Goal: Task Accomplishment & Management: Manage account settings

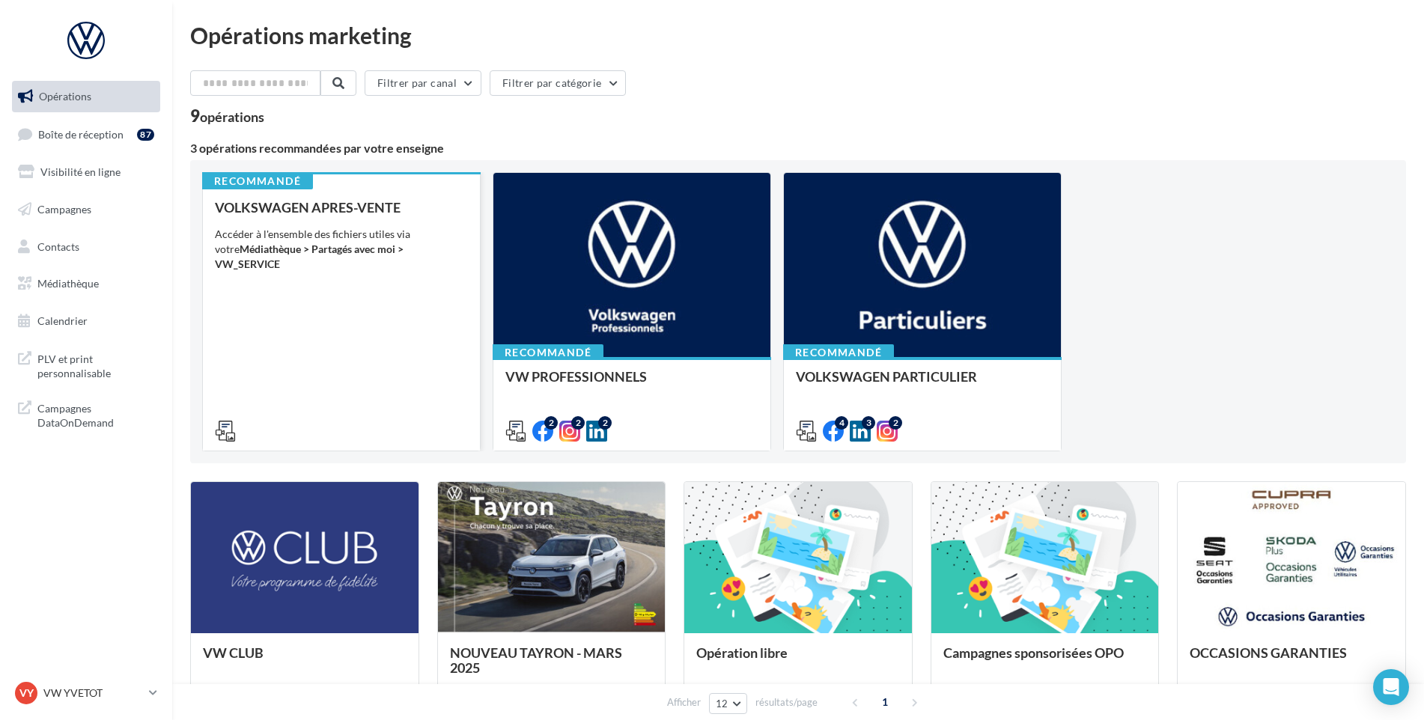
drag, startPoint x: 419, startPoint y: 271, endPoint x: 469, endPoint y: 282, distance: 52.1
click at [469, 282] on div "Recommandé VOLKSWAGEN APRES-VENTE Accéder à l'ensemble des fichiers utiles via …" at bounding box center [341, 311] width 279 height 279
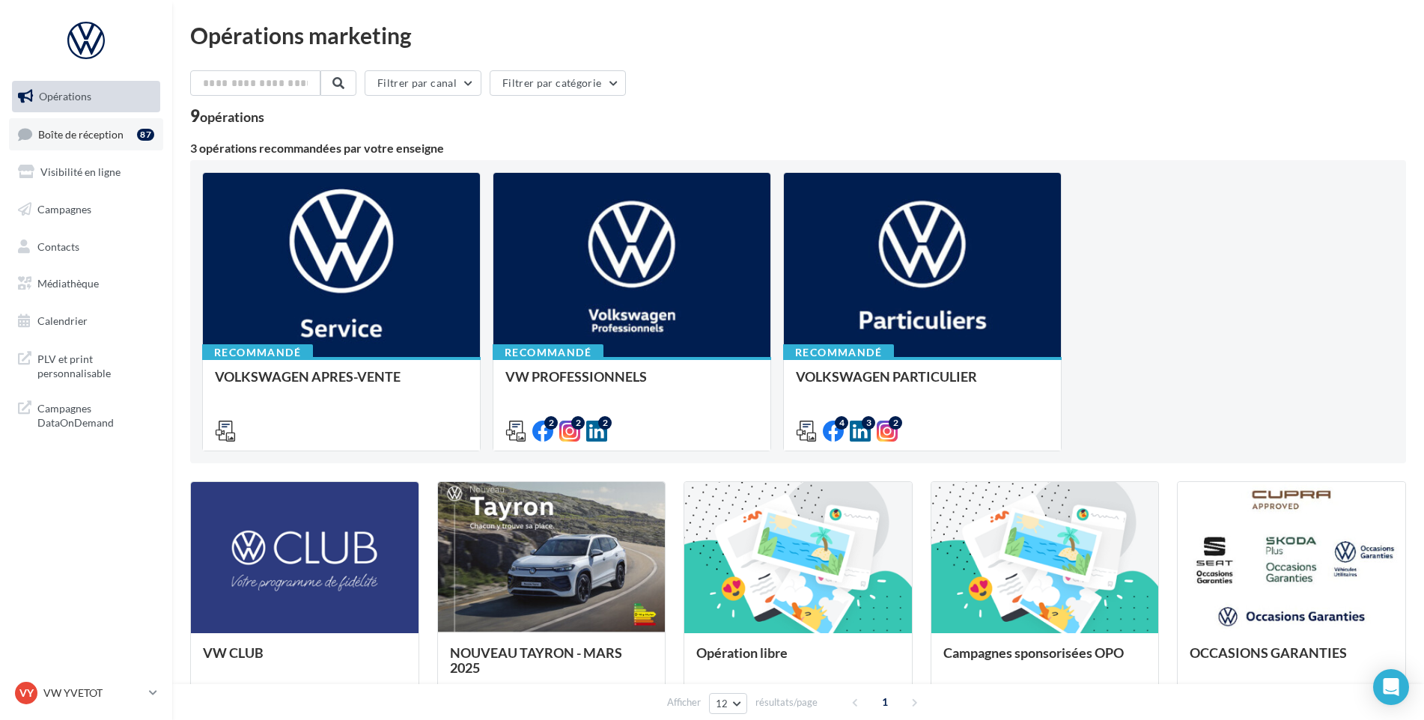
click at [130, 134] on link "Boîte de réception 87" at bounding box center [86, 134] width 154 height 32
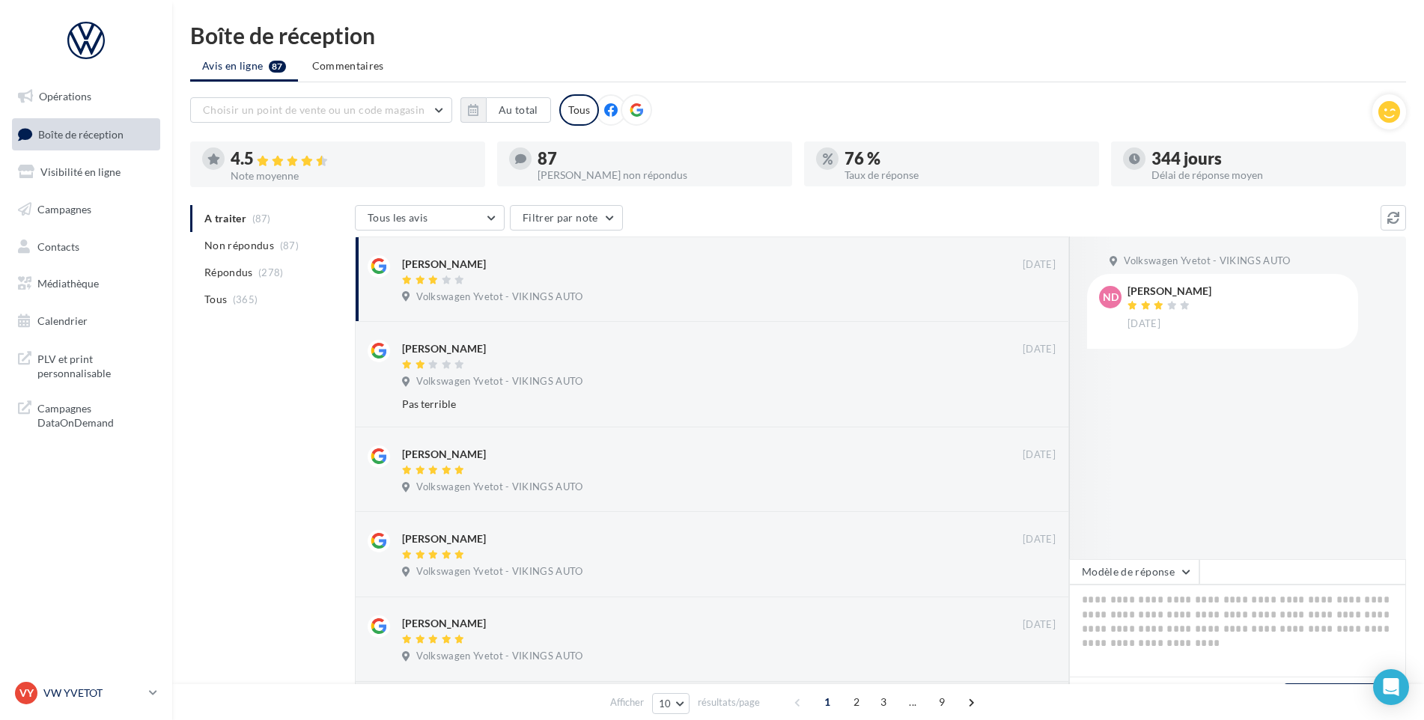
click at [86, 696] on p "VW YVETOT" at bounding box center [93, 693] width 100 height 15
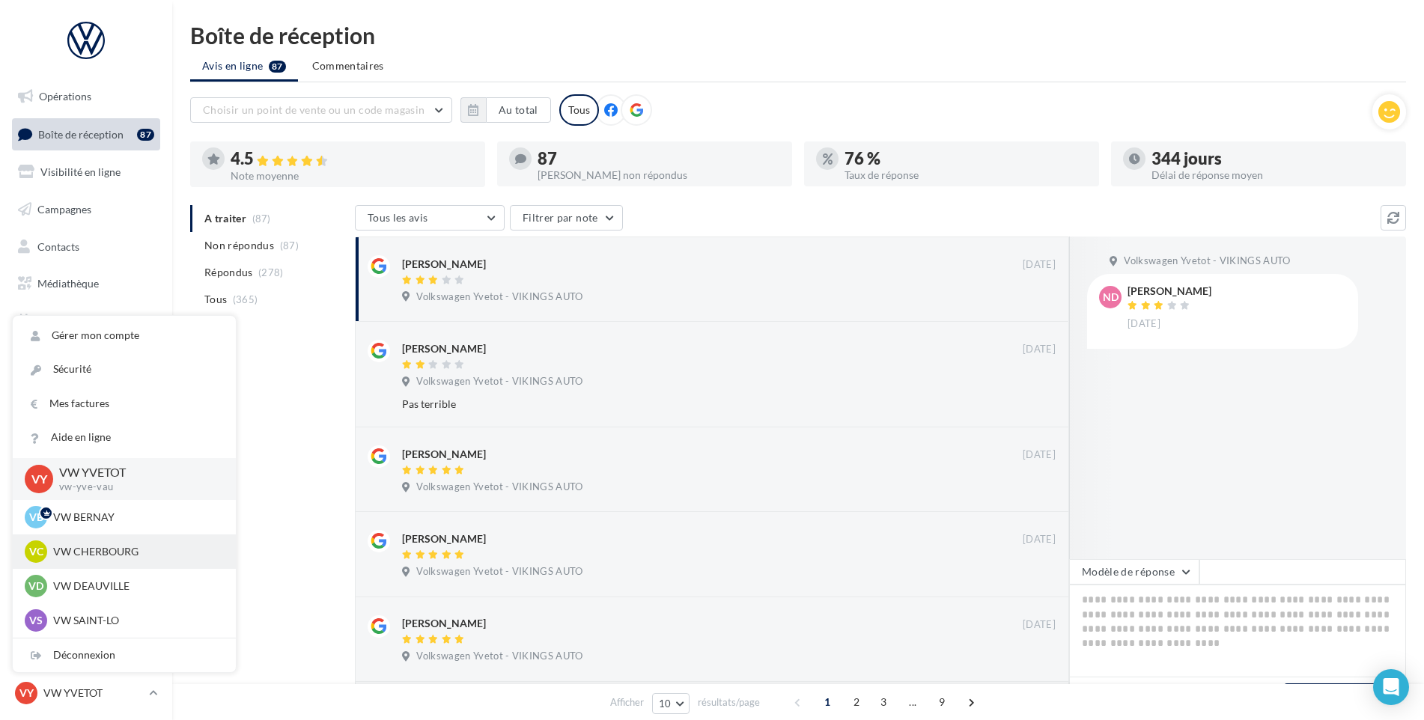
click at [95, 556] on p "VW CHERBOURG" at bounding box center [135, 551] width 165 height 15
